Goal: Information Seeking & Learning: Learn about a topic

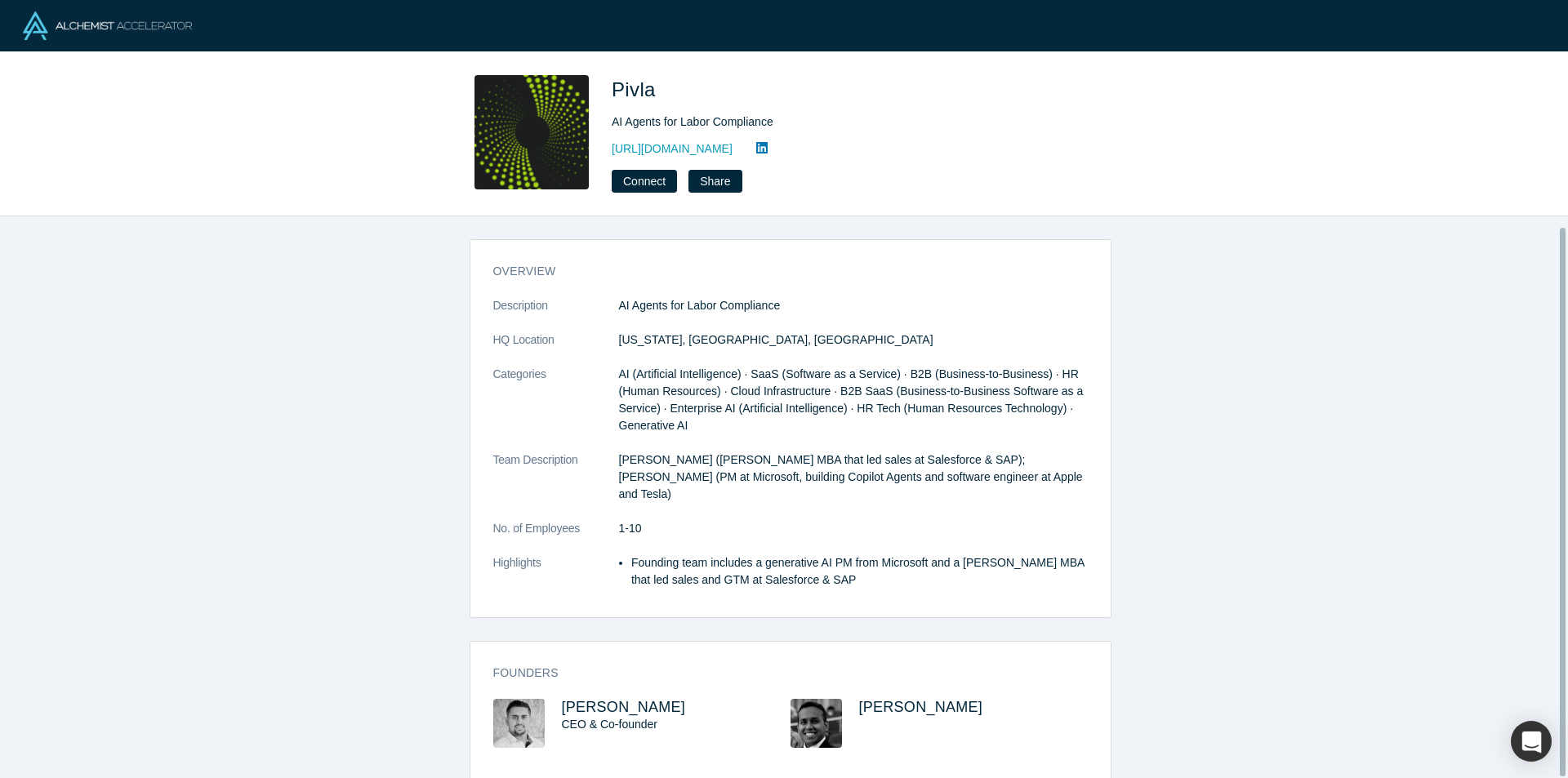
scroll to position [11, 0]
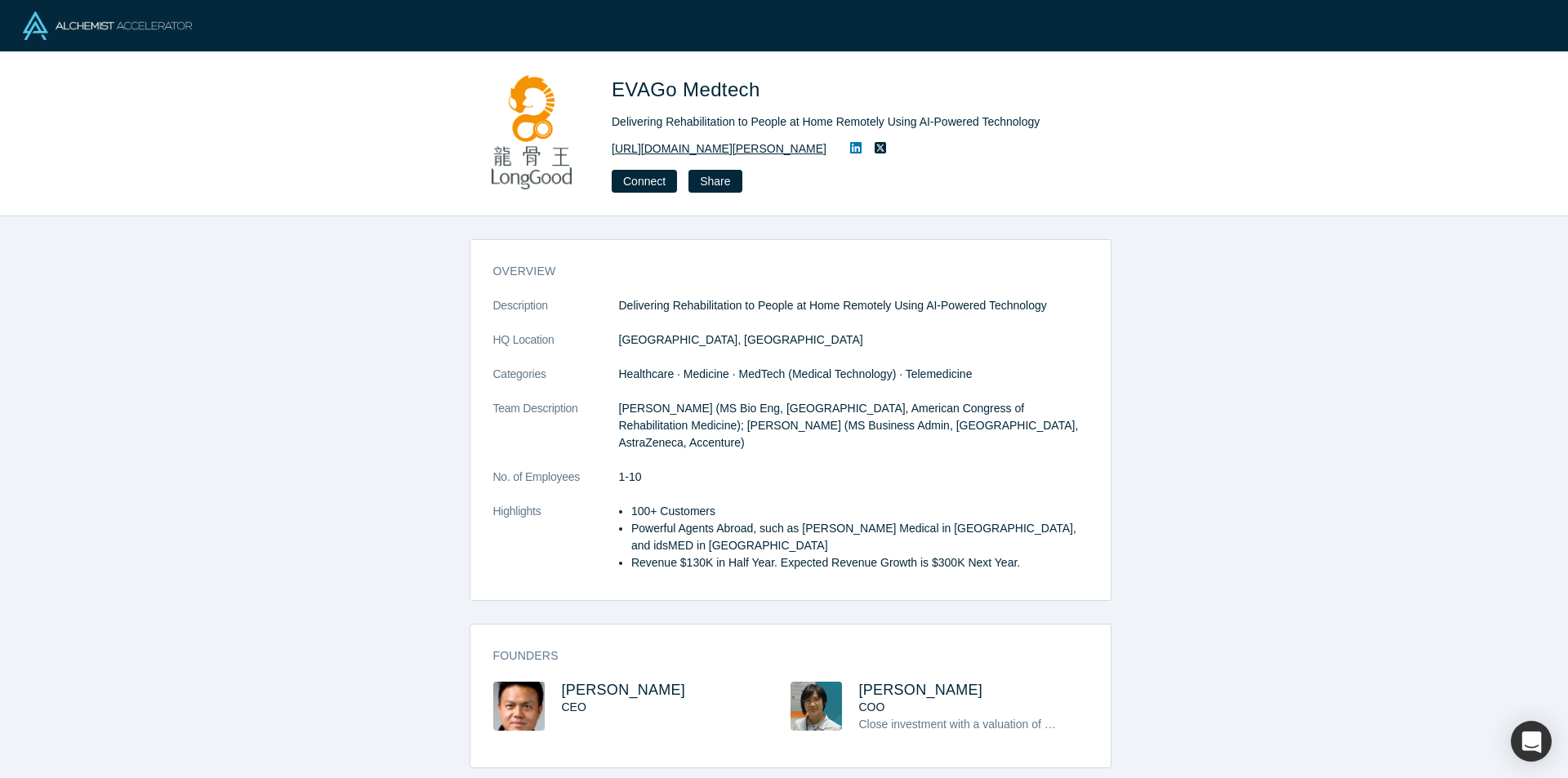
click at [700, 150] on link "https://en.longgood.com.tw/" at bounding box center [719, 149] width 215 height 17
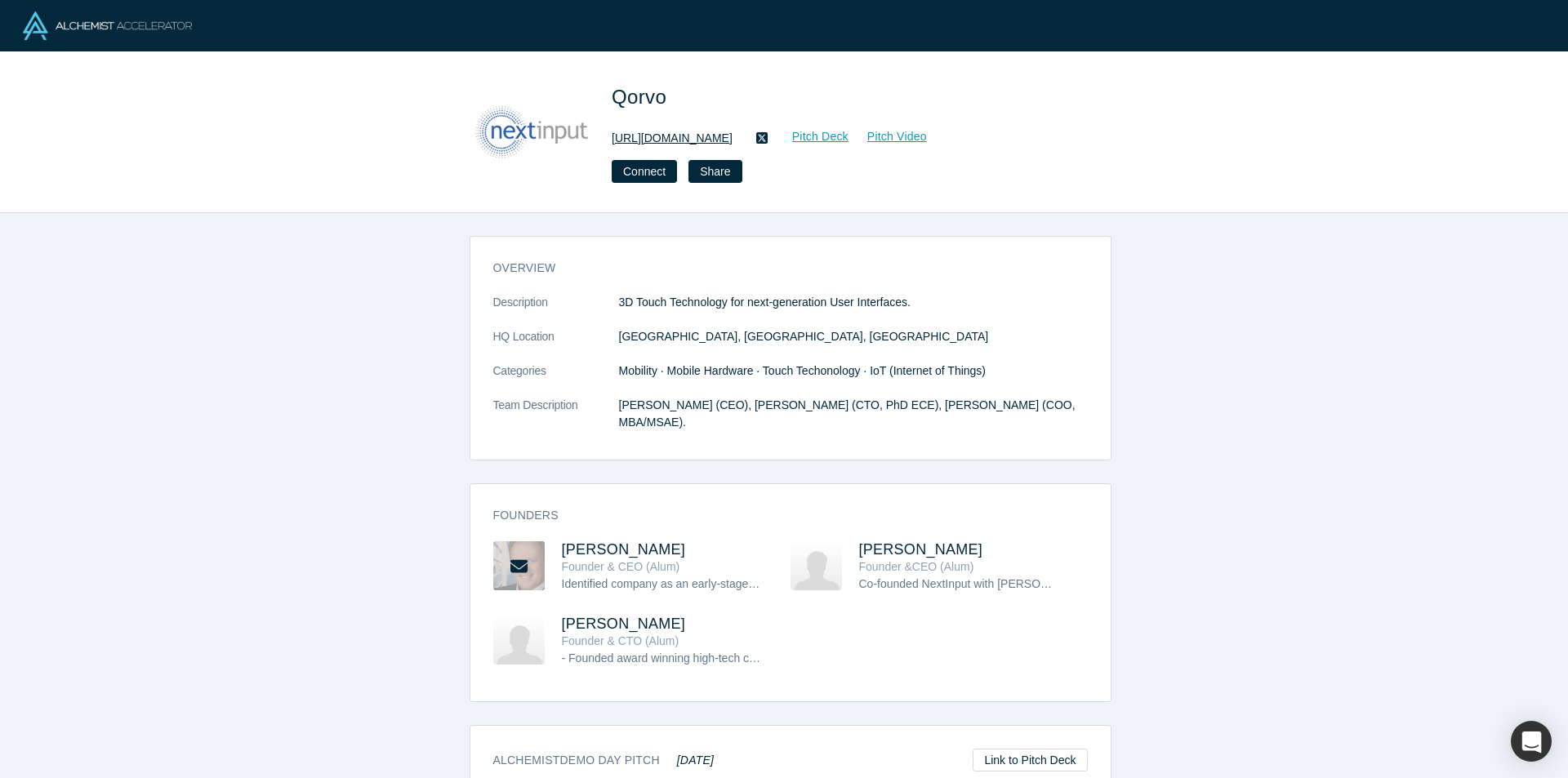
click at [675, 146] on link "http://www.qorvo.com" at bounding box center [671, 138] width 120 height 17
click at [307, 302] on div "overview Description 3D Touch Technology for next-generation User Interfaces. H…" at bounding box center [790, 502] width 1580 height 577
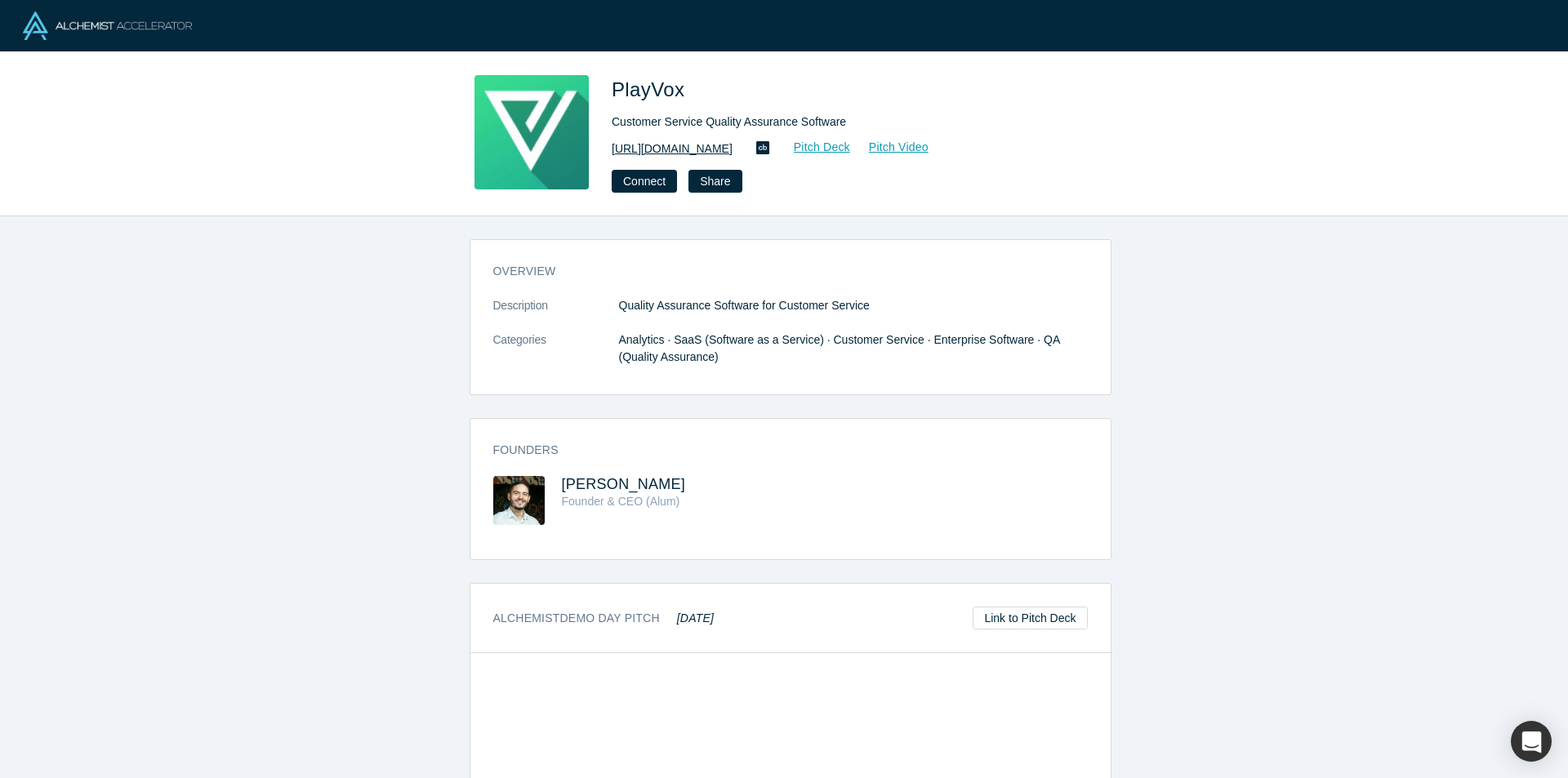
click at [687, 153] on link "http://playvox.com/" at bounding box center [671, 149] width 120 height 17
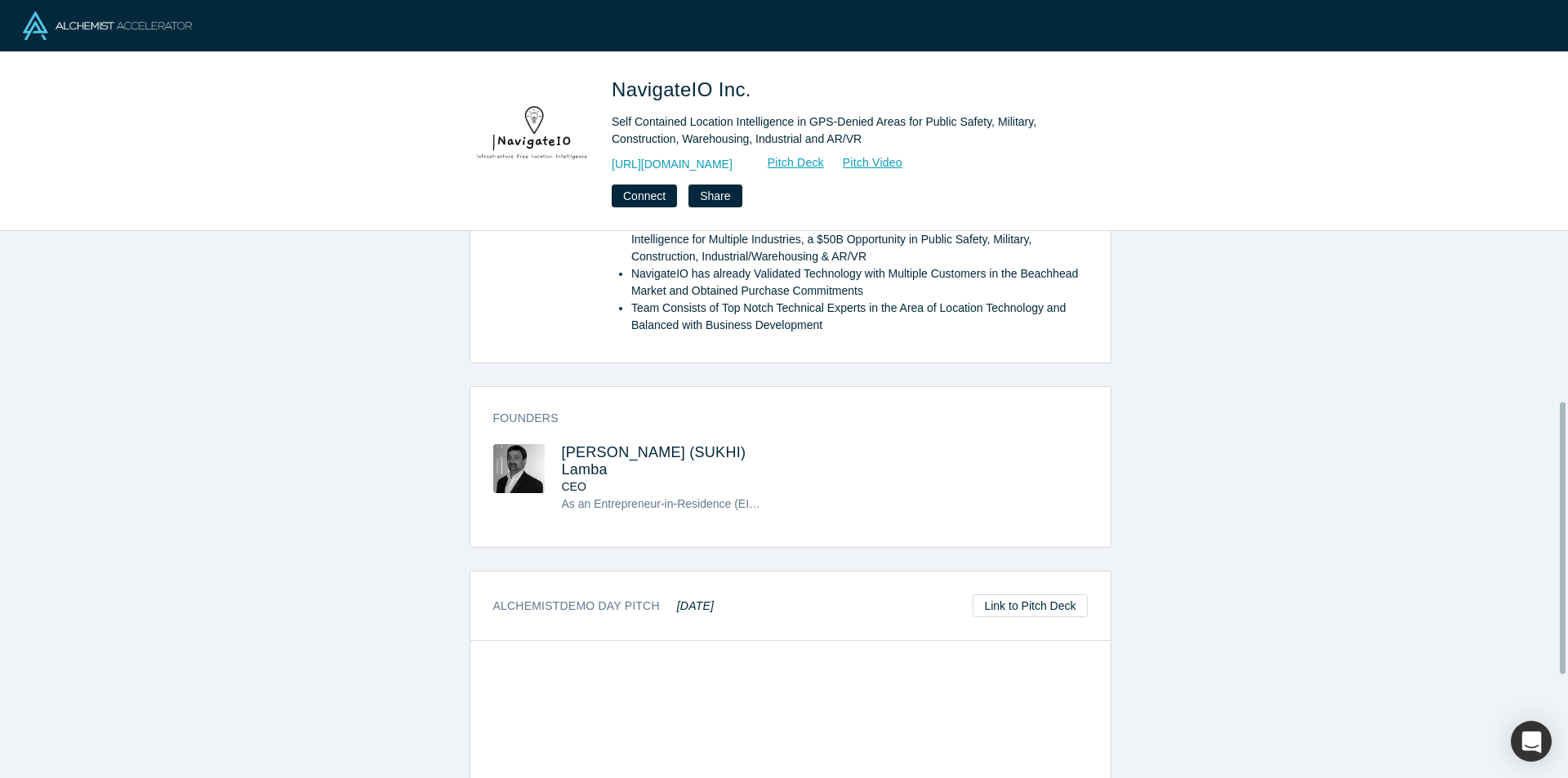
scroll to position [343, 0]
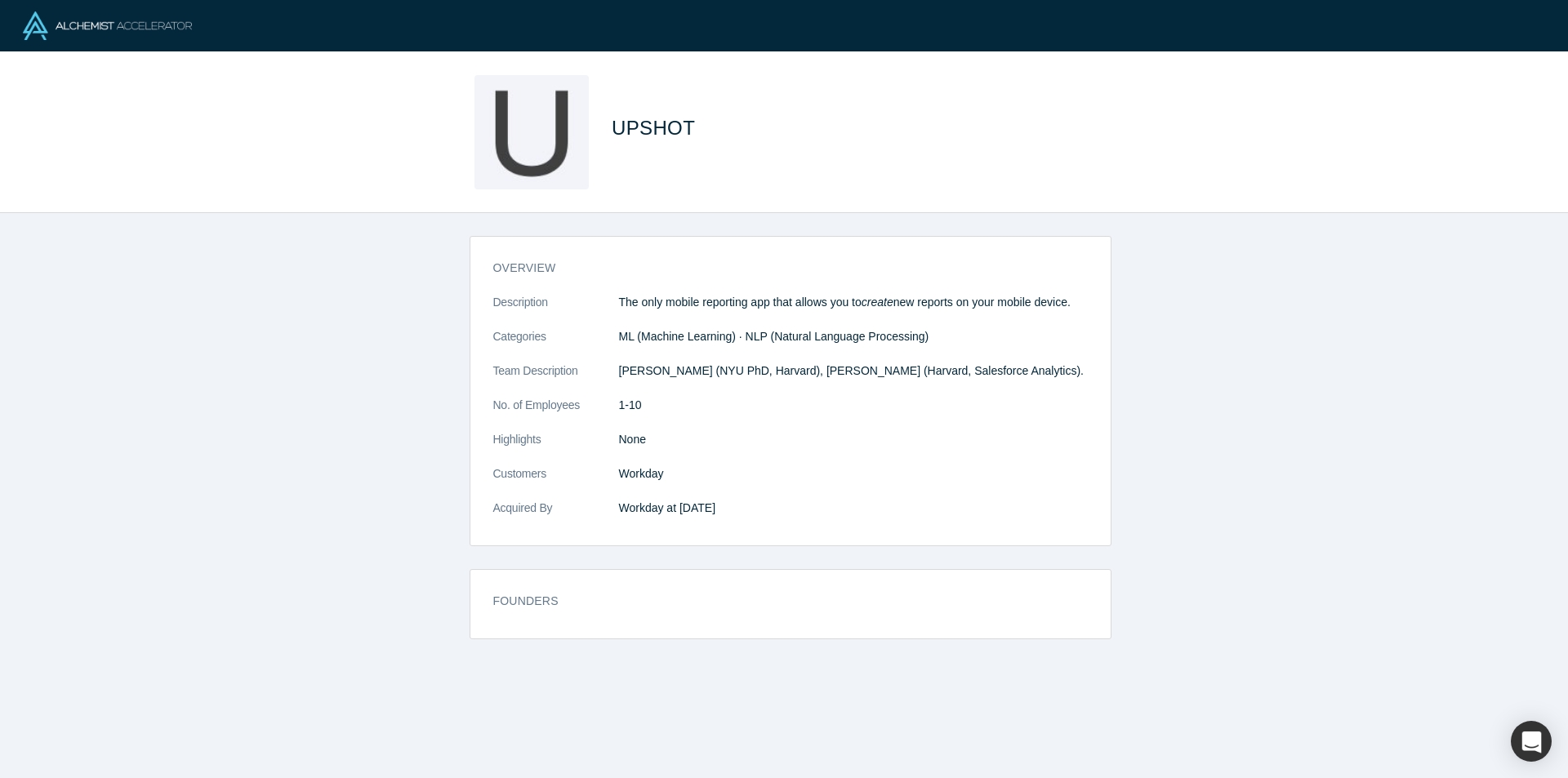
drag, startPoint x: 615, startPoint y: 303, endPoint x: 1105, endPoint y: 310, distance: 490.0
click at [1105, 310] on div "overview Description The only mobile reporting app that allows you to create ne…" at bounding box center [790, 502] width 1580 height 577
copy p "The only mobile reporting app that allows you to create new reports on your mob…"
